Goal: Task Accomplishment & Management: Manage account settings

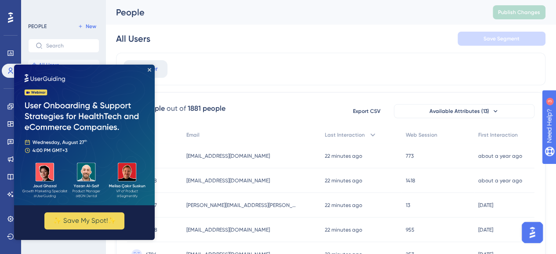
click at [95, 70] on img at bounding box center [84, 135] width 141 height 141
click at [149, 70] on icon "Close Preview" at bounding box center [150, 70] width 4 height 4
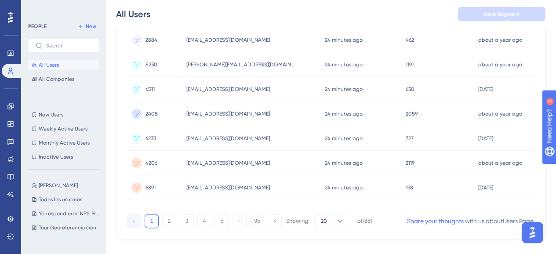
scroll to position [452, 0]
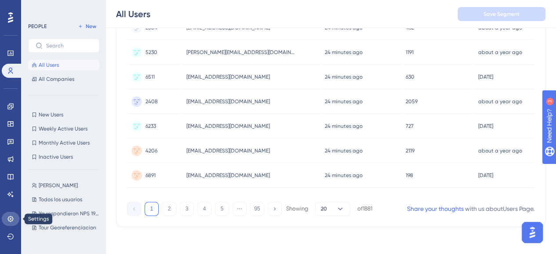
click at [9, 220] on icon at bounding box center [10, 219] width 7 height 7
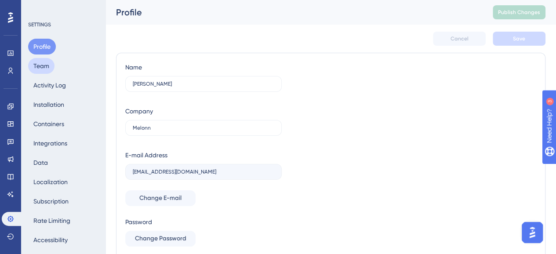
click at [38, 65] on button "Team" at bounding box center [41, 66] width 26 height 16
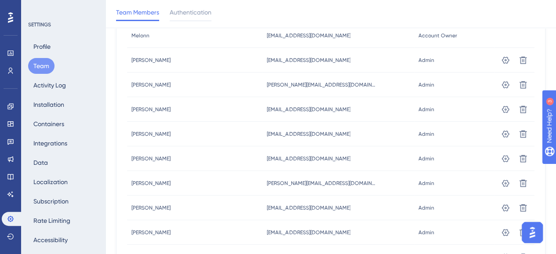
scroll to position [132, 0]
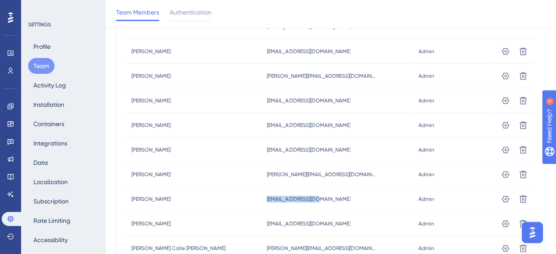
drag, startPoint x: 261, startPoint y: 198, endPoint x: 321, endPoint y: 202, distance: 60.0
click at [321, 202] on div "[EMAIL_ADDRESS][DOMAIN_NAME] [EMAIL_ADDRESS][DOMAIN_NAME]" at bounding box center [338, 199] width 151 height 25
click at [334, 196] on div "[EMAIL_ADDRESS][DOMAIN_NAME] [EMAIL_ADDRESS][DOMAIN_NAME]" at bounding box center [338, 199] width 151 height 25
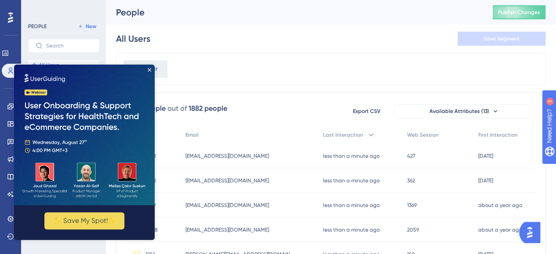
click at [205, 52] on div "All Users Save Segment" at bounding box center [331, 39] width 430 height 28
click at [11, 220] on icon at bounding box center [10, 219] width 6 height 6
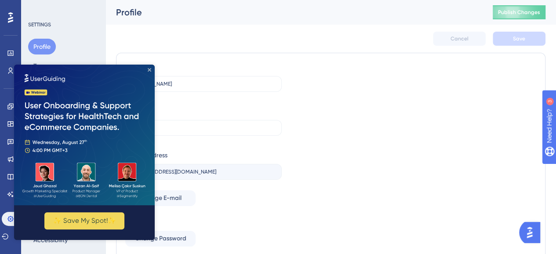
click at [151, 69] on icon "Close Preview" at bounding box center [150, 70] width 4 height 4
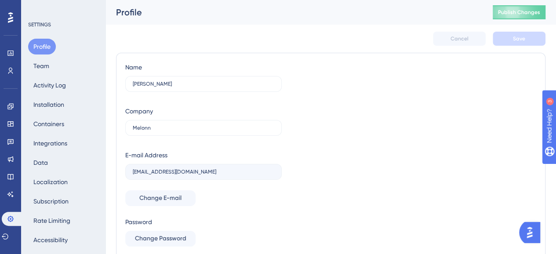
click at [177, 44] on div "Cancel Save" at bounding box center [331, 39] width 430 height 28
click at [8, 235] on icon at bounding box center [5, 236] width 7 height 7
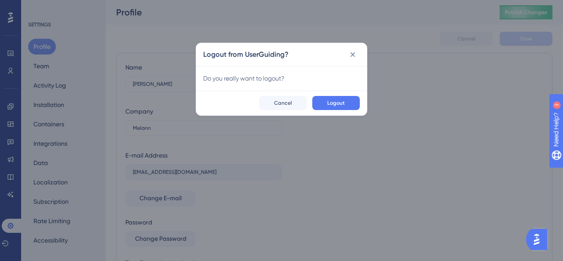
click at [331, 94] on div "Logout Cancel" at bounding box center [281, 103] width 171 height 25
click at [331, 101] on span "Logout" at bounding box center [336, 102] width 18 height 7
